Goal: Contribute content: Contribute content

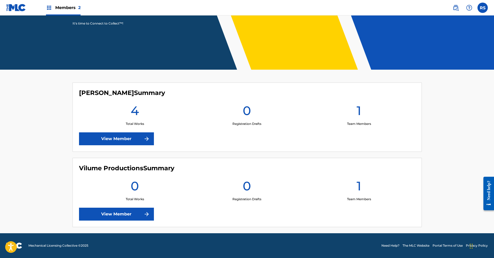
scroll to position [82, 0]
click at [114, 136] on link "View Member" at bounding box center [116, 138] width 75 height 13
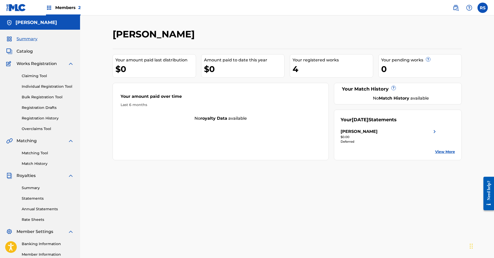
click at [51, 87] on link "Individual Registration Tool" at bounding box center [48, 86] width 52 height 5
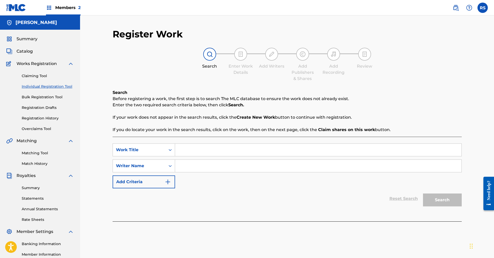
click at [202, 152] on input "Search Form" at bounding box center [318, 150] width 286 height 12
type input "a i r"
click at [261, 166] on input "Search Form" at bounding box center [318, 166] width 286 height 12
click at [215, 168] on input "Search Form" at bounding box center [318, 166] width 286 height 12
click at [442, 200] on button "Search" at bounding box center [442, 200] width 39 height 13
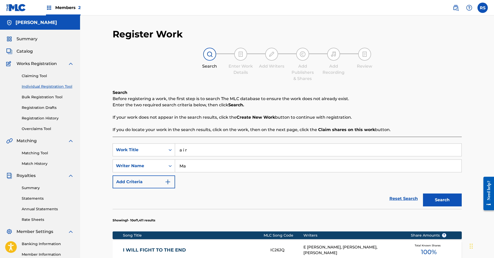
type input "M"
type input "[PERSON_NAME]"
click at [442, 200] on button "Search" at bounding box center [442, 200] width 39 height 13
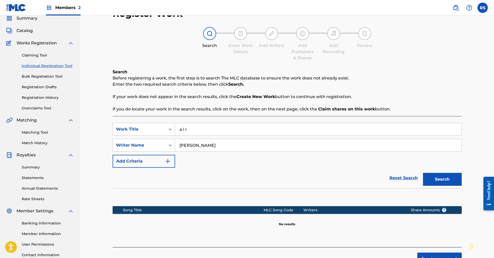
scroll to position [20, 0]
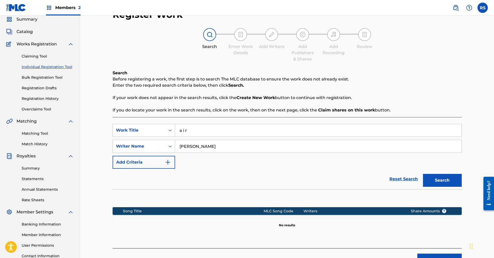
click at [224, 143] on input "[PERSON_NAME]" at bounding box center [318, 146] width 286 height 12
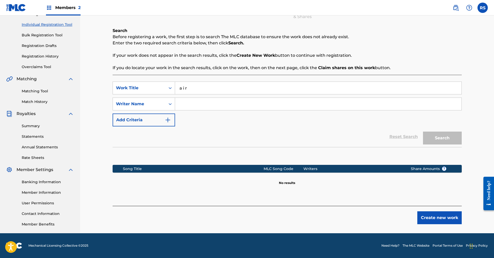
scroll to position [62, 0]
click at [435, 218] on button "Create new work" at bounding box center [439, 218] width 44 height 13
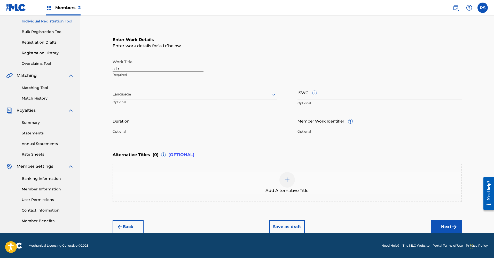
scroll to position [65, 0]
click at [149, 94] on div at bounding box center [195, 94] width 164 height 6
click at [145, 105] on div "English" at bounding box center [195, 106] width 164 height 12
click at [269, 70] on div "Work Title a i r Required" at bounding box center [287, 68] width 349 height 23
click at [284, 91] on div "Work Title a i r Required Language English Optional ISWC ? Optional Duration Op…" at bounding box center [287, 97] width 349 height 80
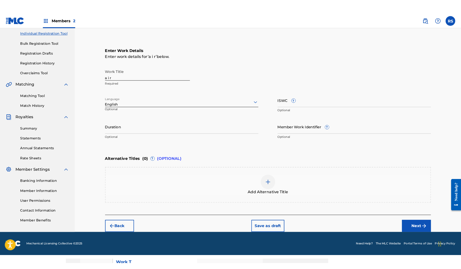
scroll to position [55, 0]
